Goal: Check status: Check status

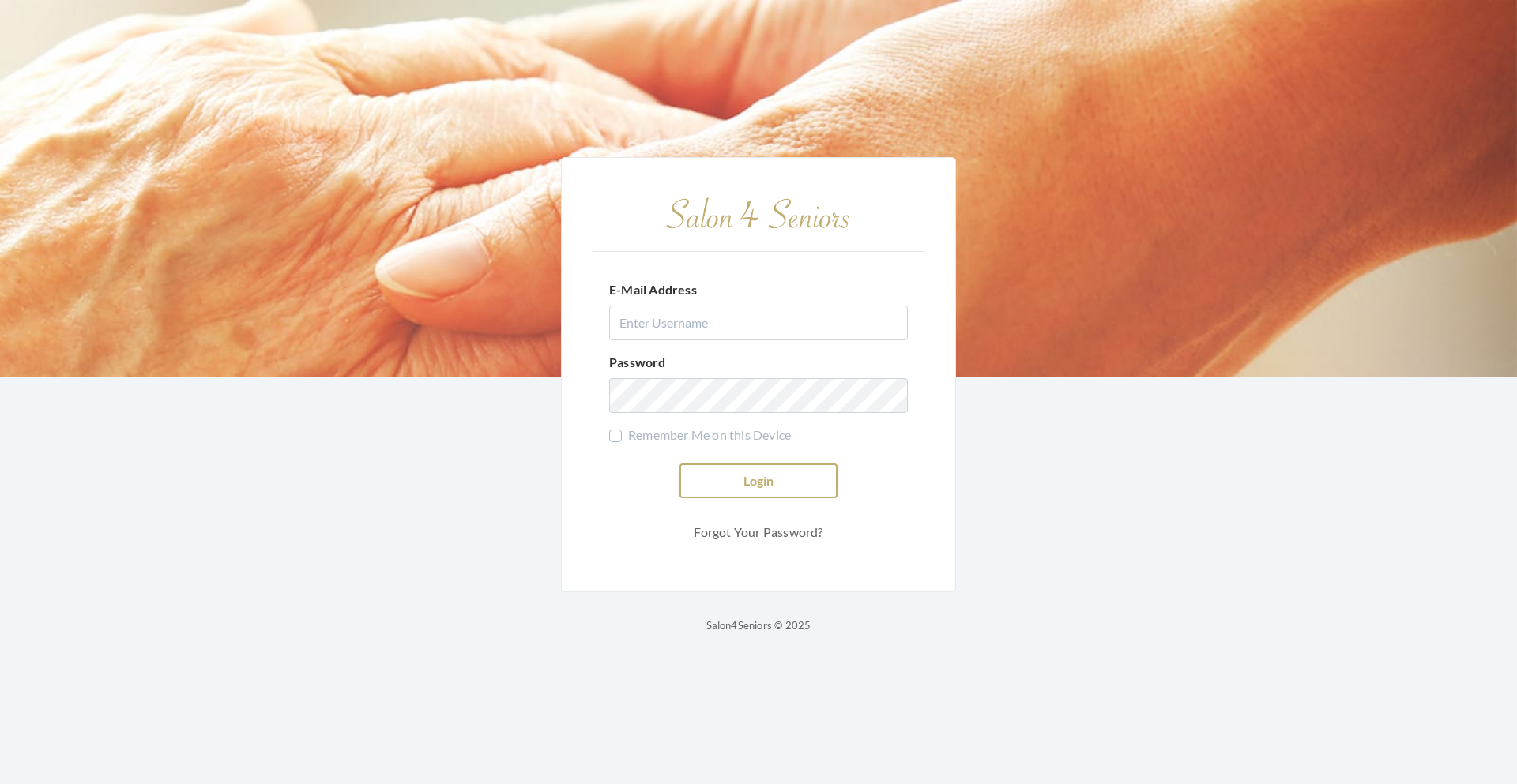
type input "teasleyalisha13@gmail.com"
click at [715, 485] on button "Login" at bounding box center [758, 480] width 158 height 34
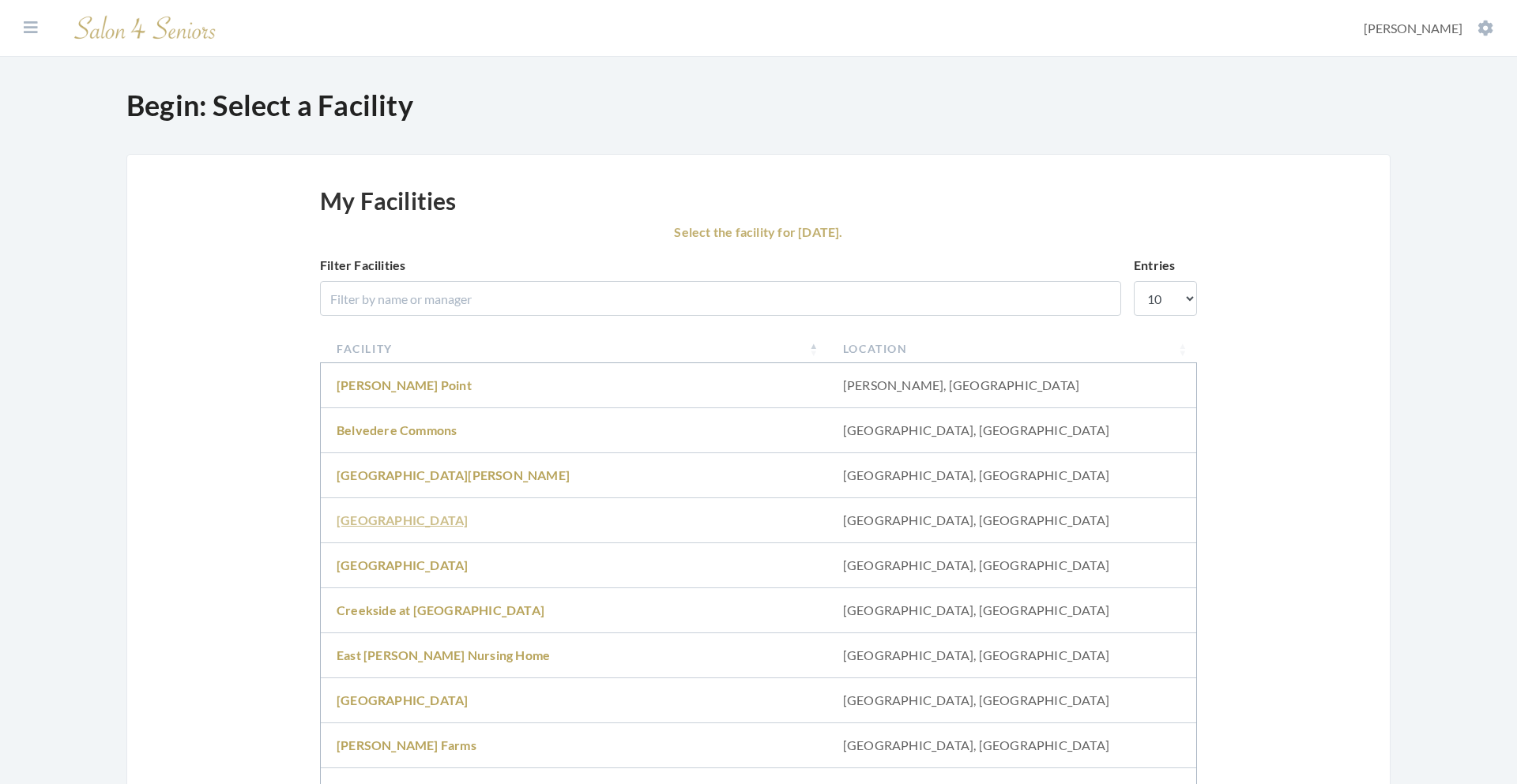
click at [428, 524] on link "Brookdale University" at bounding box center [401, 520] width 131 height 15
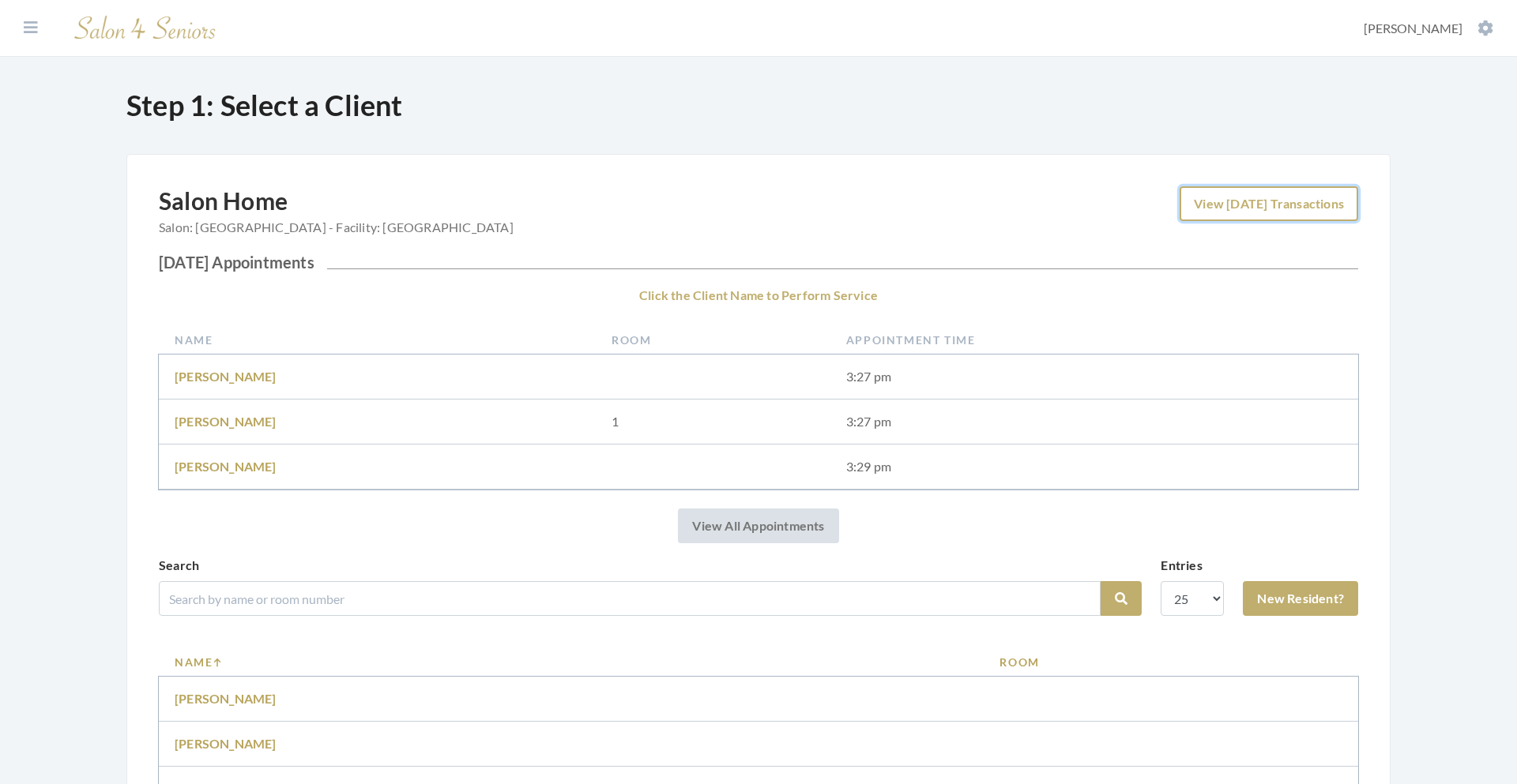
click at [1275, 193] on link "View Today's Transactions" at bounding box center [1269, 203] width 179 height 34
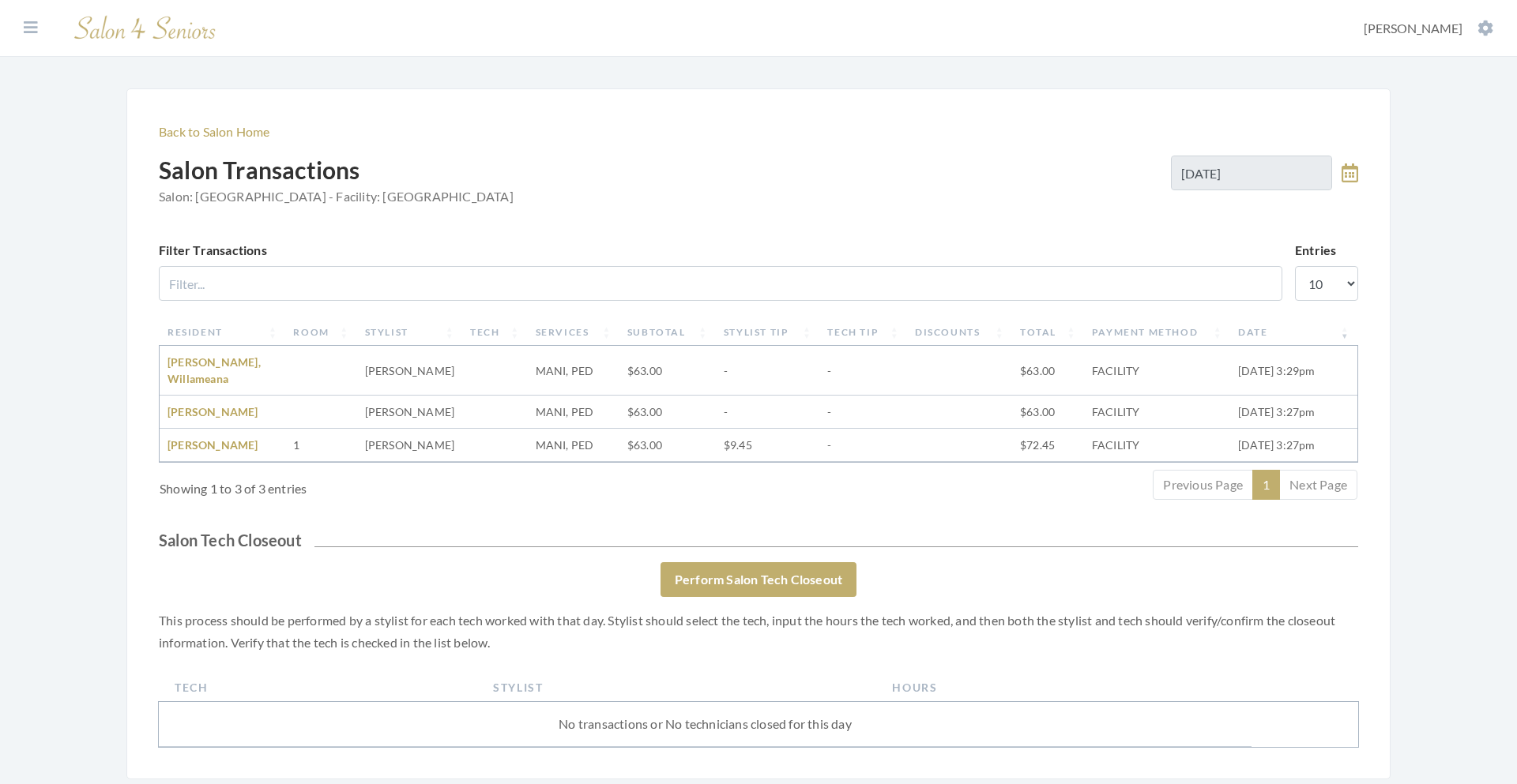
click at [1356, 178] on icon at bounding box center [1349, 173] width 16 height 19
click at [1220, 384] on span "25" at bounding box center [1223, 379] width 31 height 31
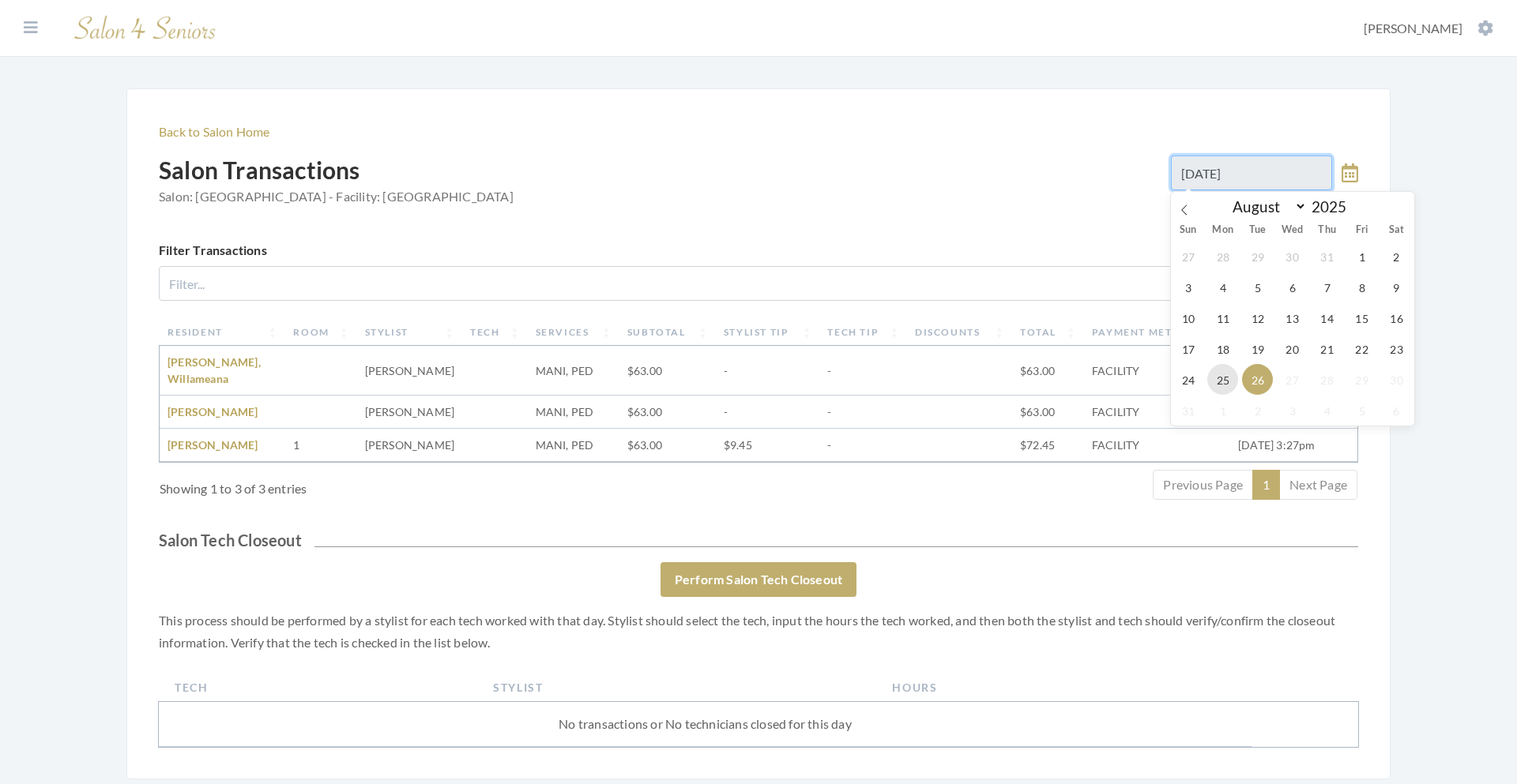
type input "08/25/2025"
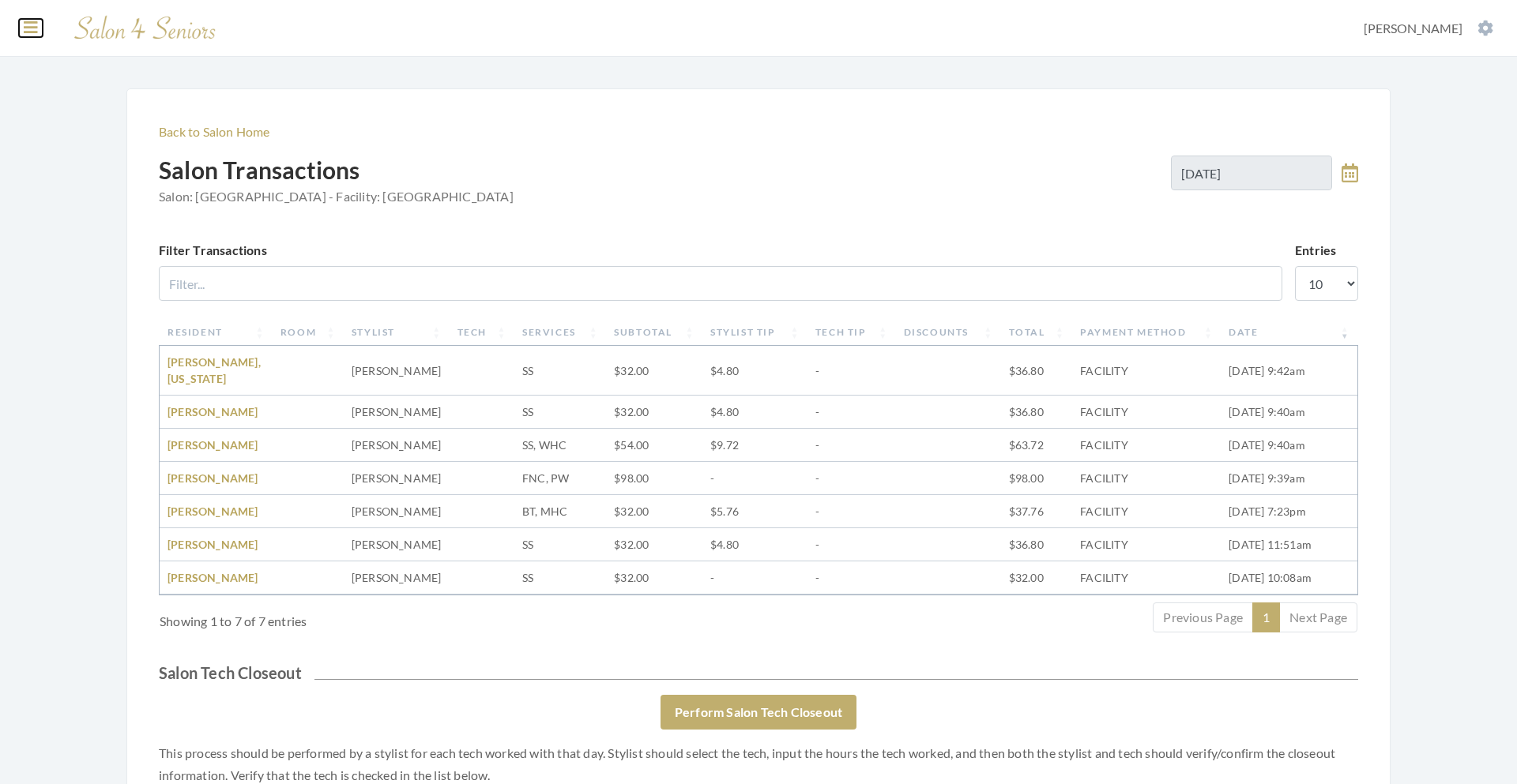
click at [33, 32] on icon at bounding box center [31, 28] width 14 height 16
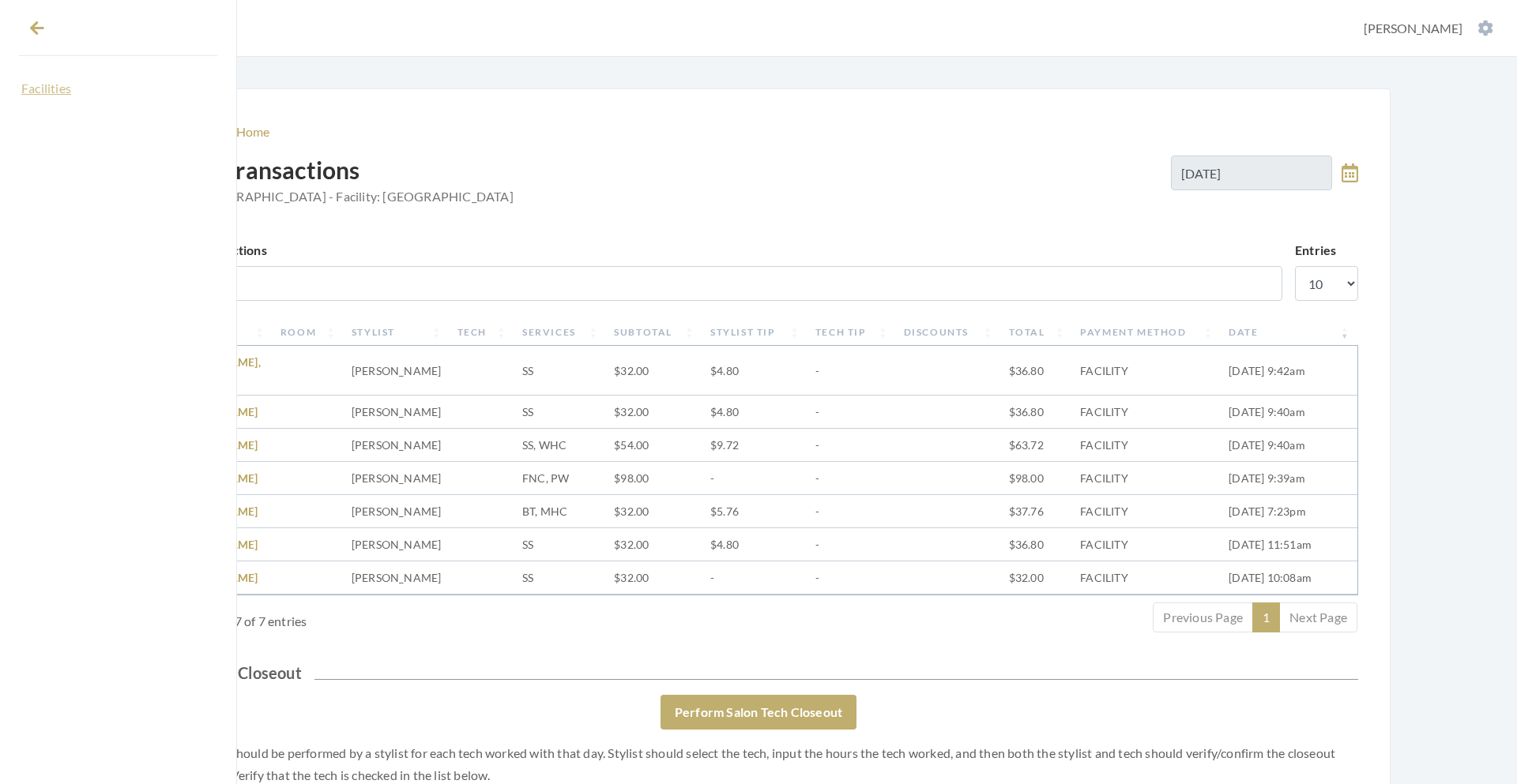
click at [54, 86] on link "Facilities" at bounding box center [118, 89] width 199 height 27
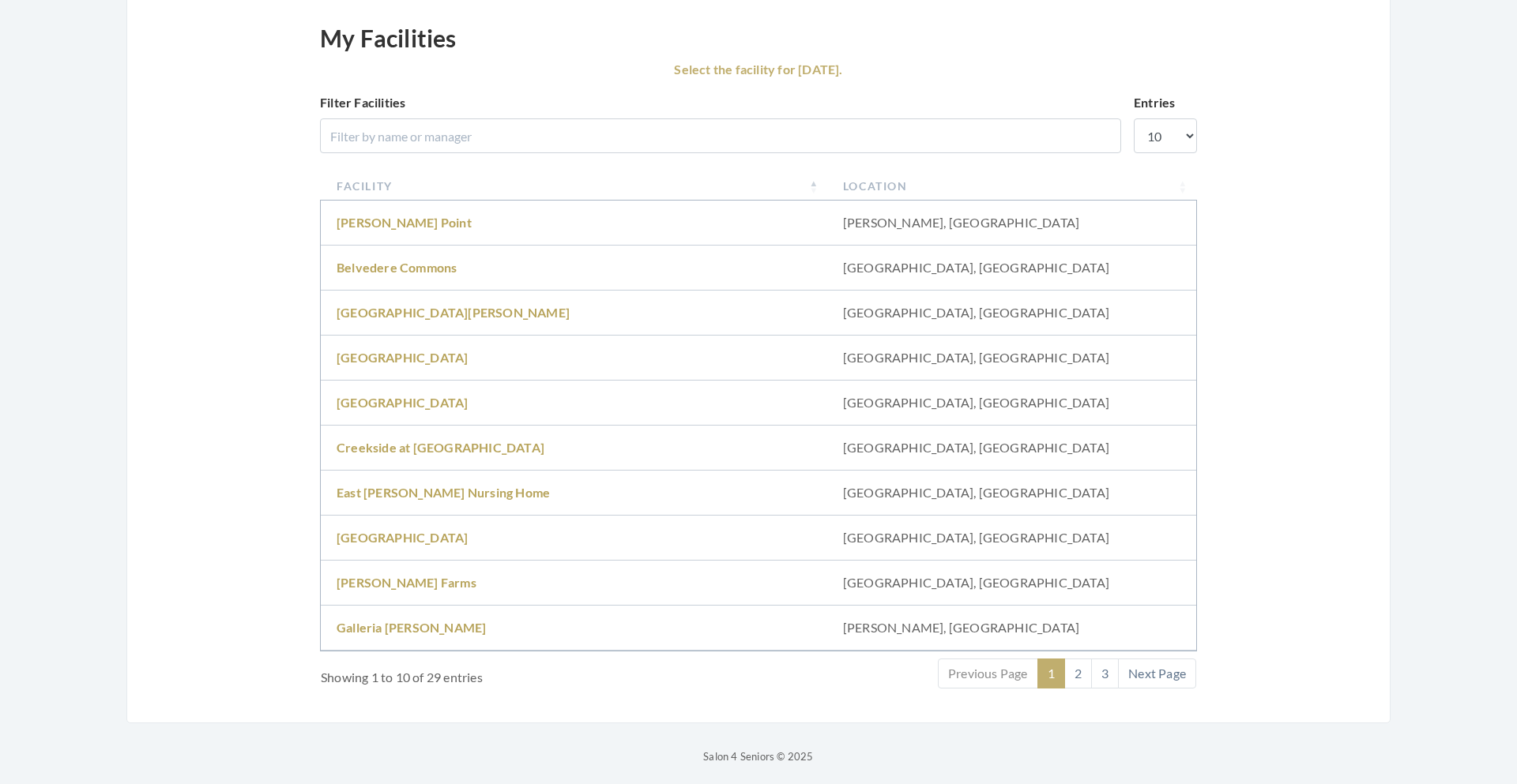
scroll to position [168, 0]
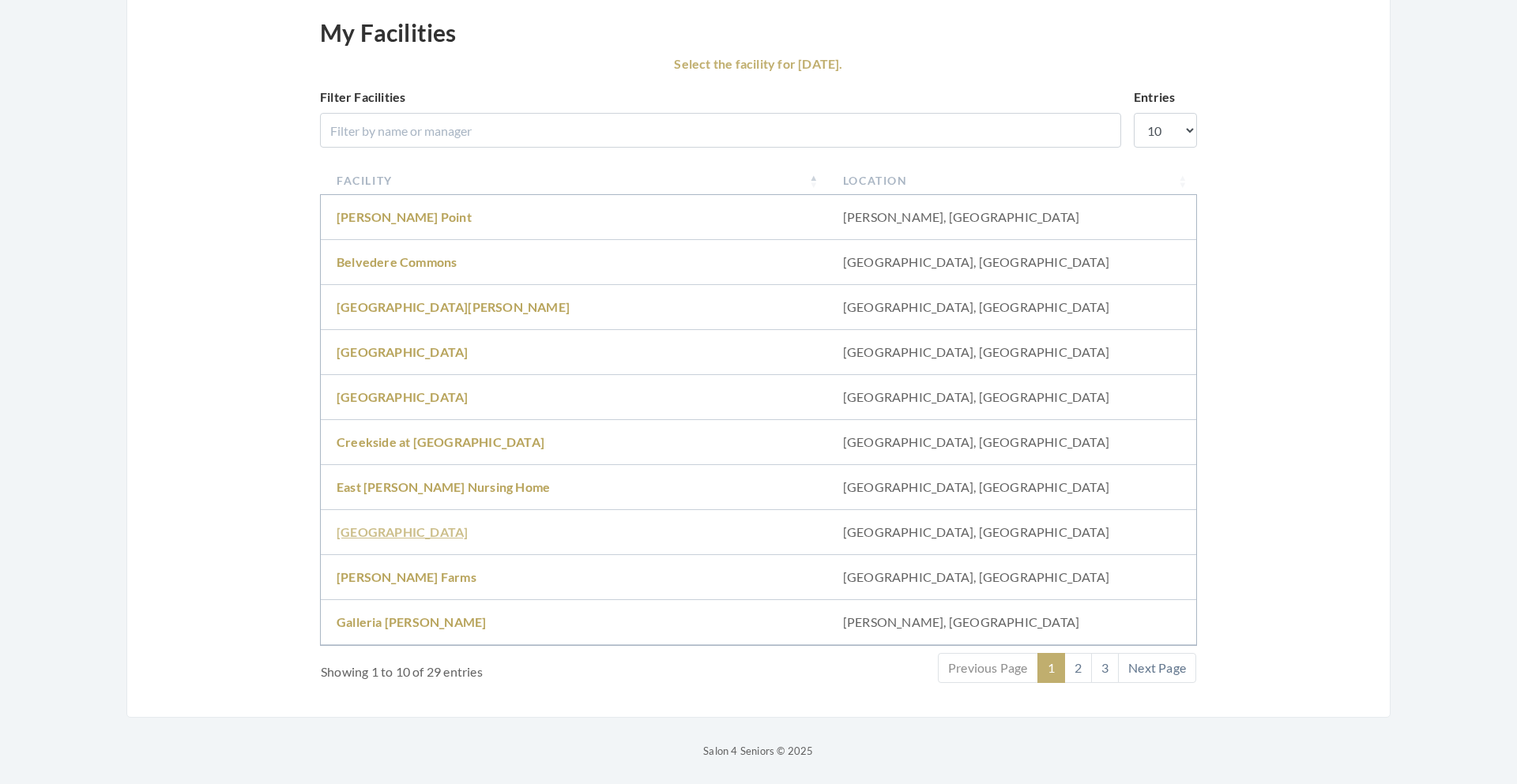
click at [371, 534] on link "[GEOGRAPHIC_DATA]" at bounding box center [401, 532] width 131 height 15
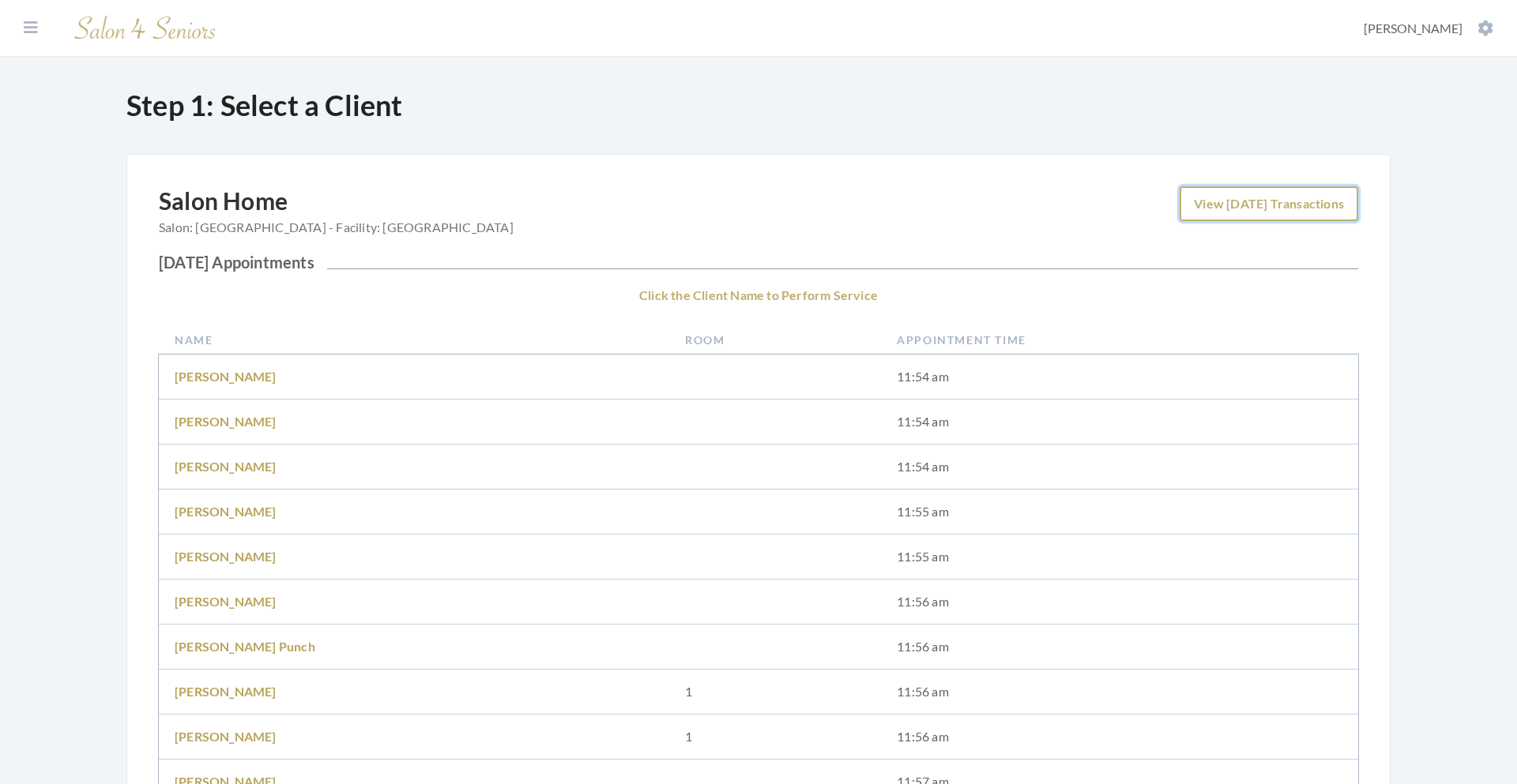
click at [1242, 194] on link "View [DATE] Transactions" at bounding box center [1269, 203] width 179 height 34
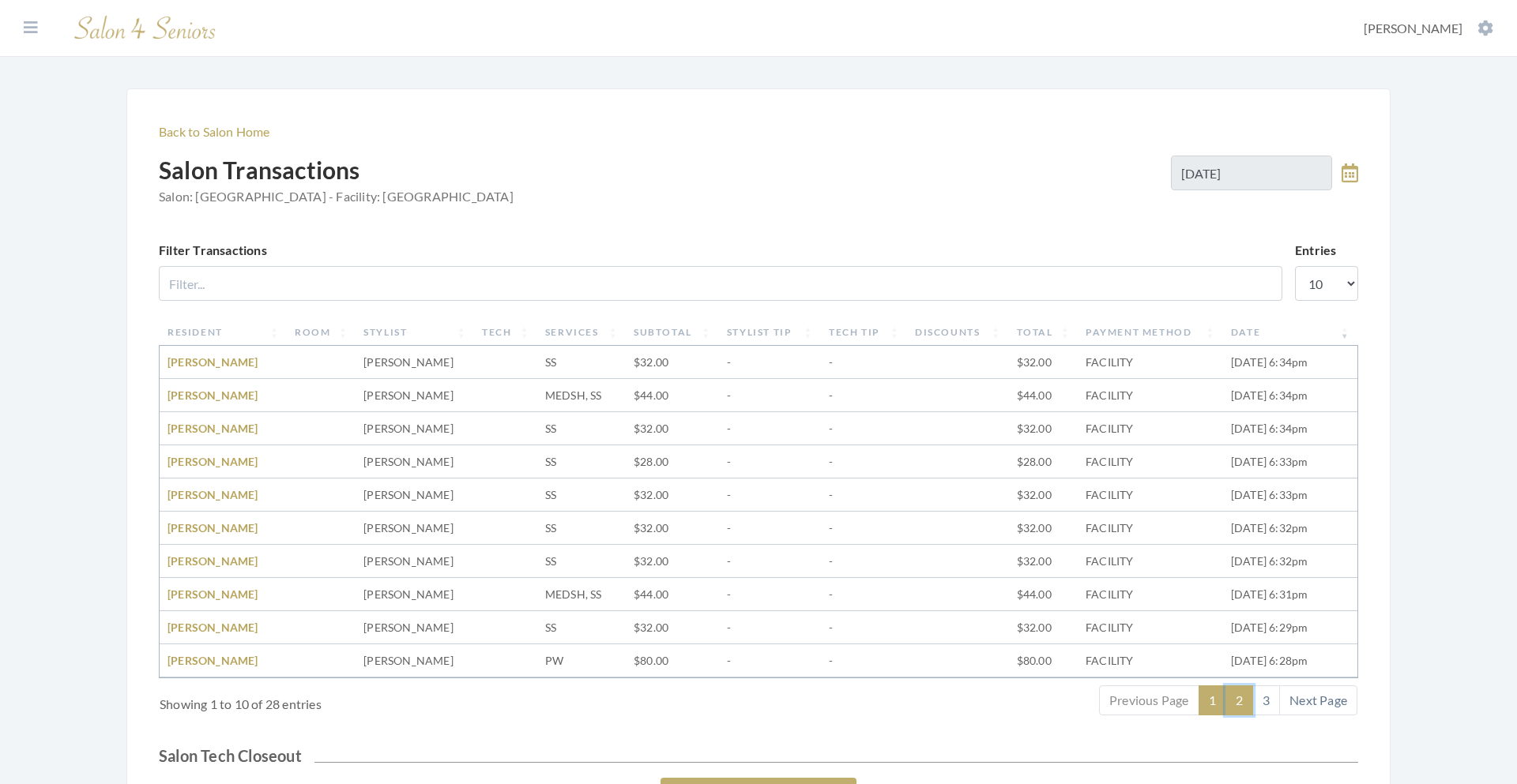
click at [1233, 703] on link "2" at bounding box center [1239, 700] width 28 height 30
click at [1260, 703] on link "3" at bounding box center [1266, 700] width 28 height 30
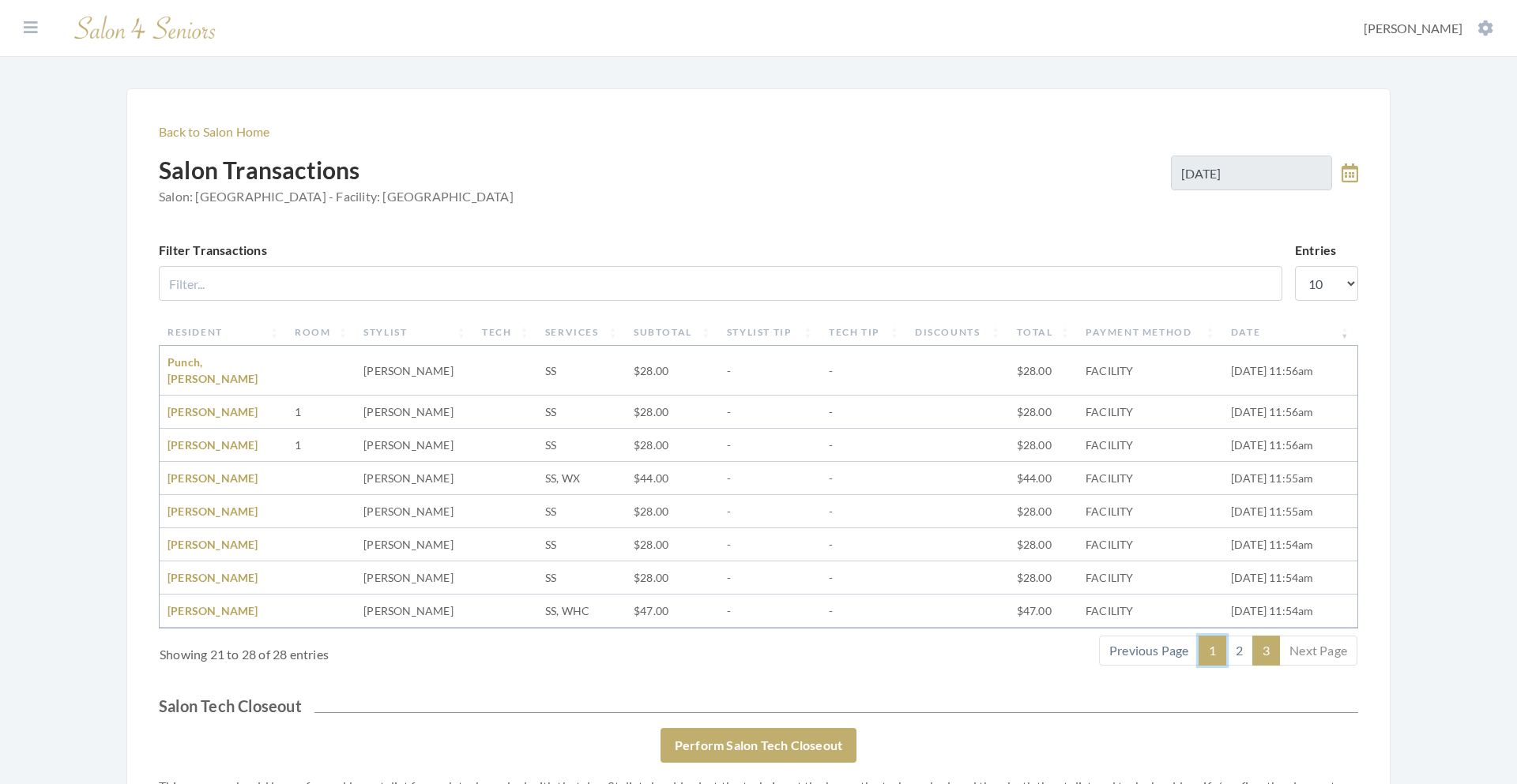
click at [1223, 640] on link "1" at bounding box center [1212, 650] width 28 height 30
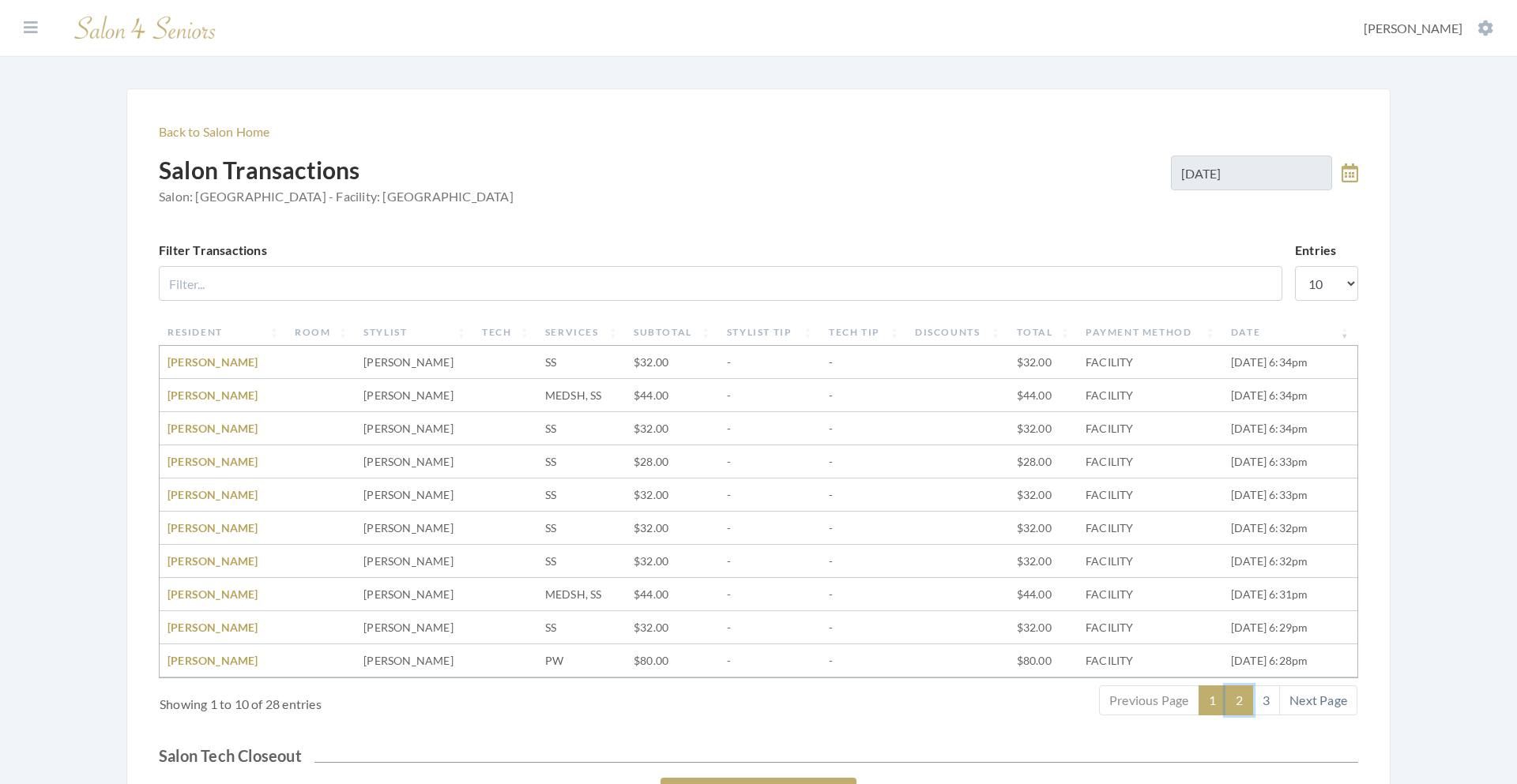
click at [1247, 708] on link "2" at bounding box center [1239, 700] width 28 height 30
click at [1264, 707] on link "3" at bounding box center [1266, 700] width 28 height 30
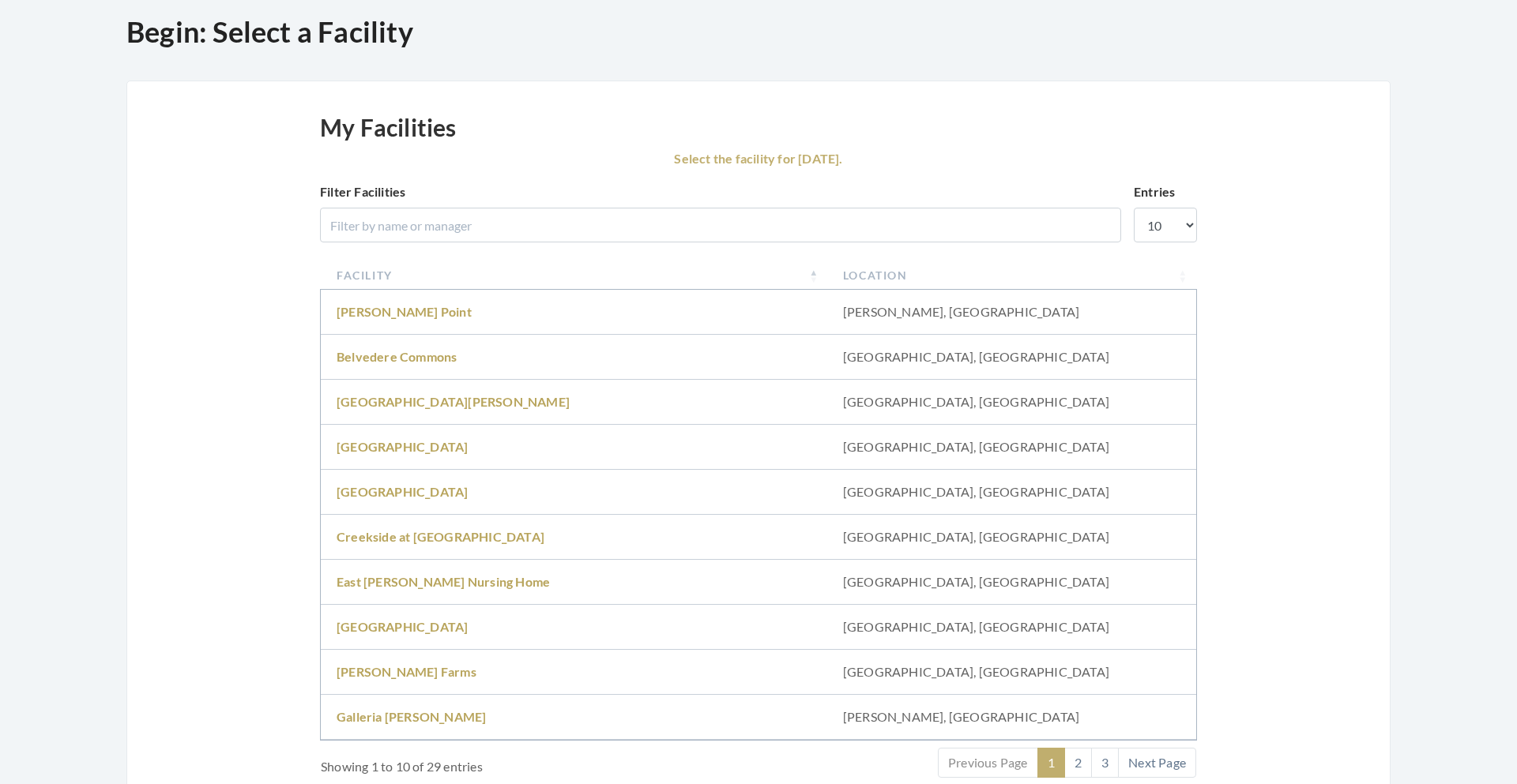
scroll to position [107, 0]
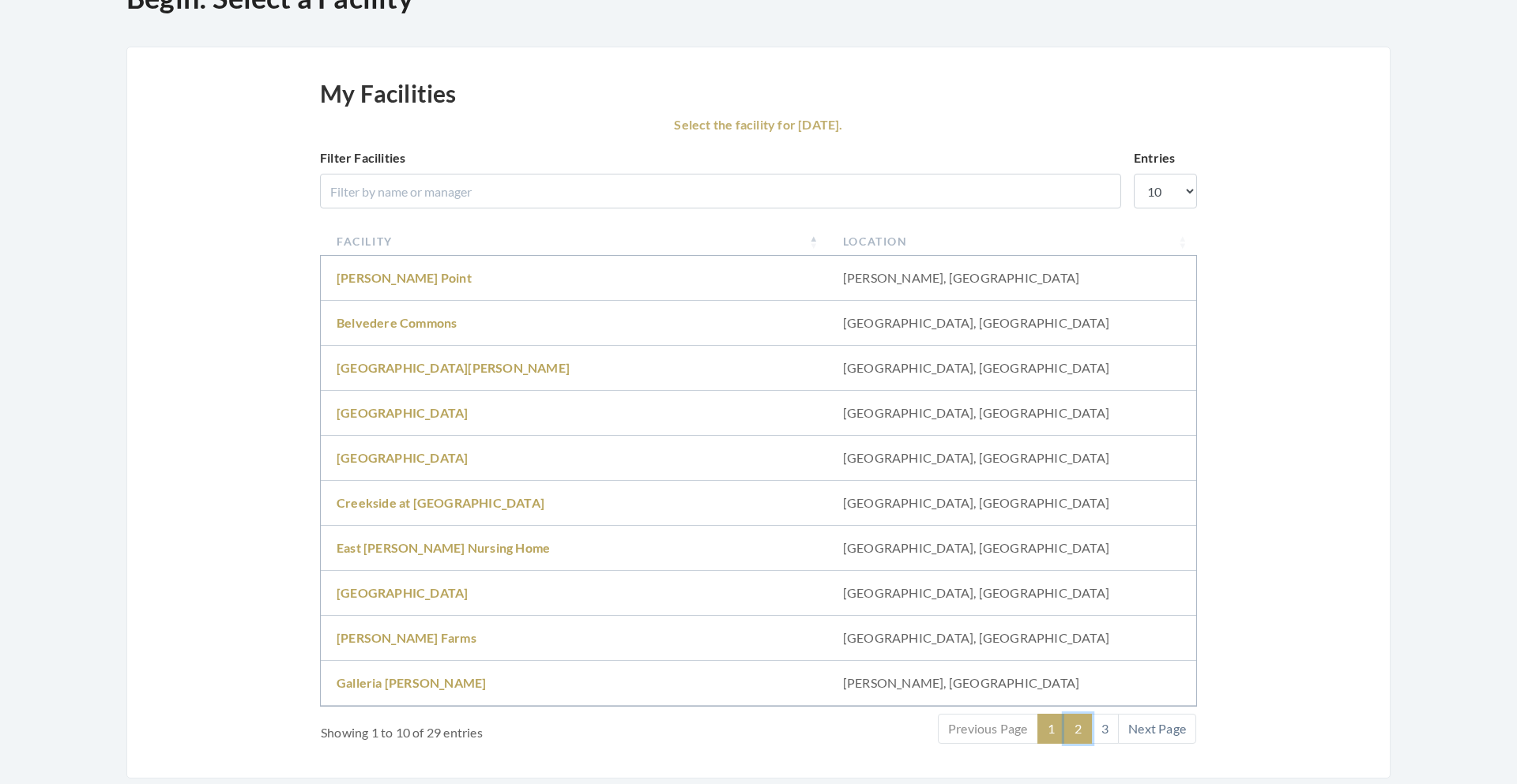
click at [1082, 727] on link "2" at bounding box center [1078, 729] width 28 height 30
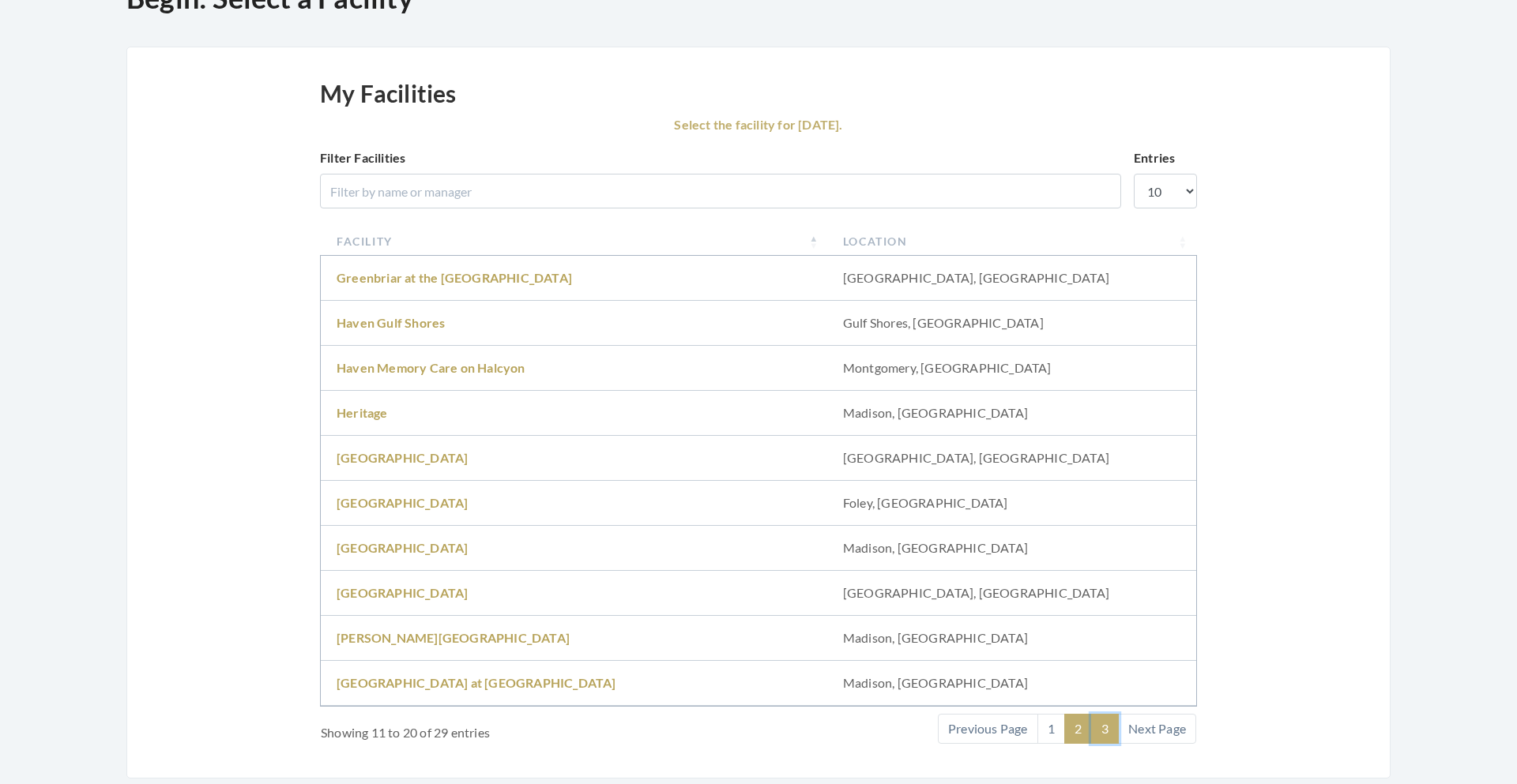
click at [1112, 727] on link "3" at bounding box center [1104, 729] width 28 height 30
